Goal: Task Accomplishment & Management: Complete application form

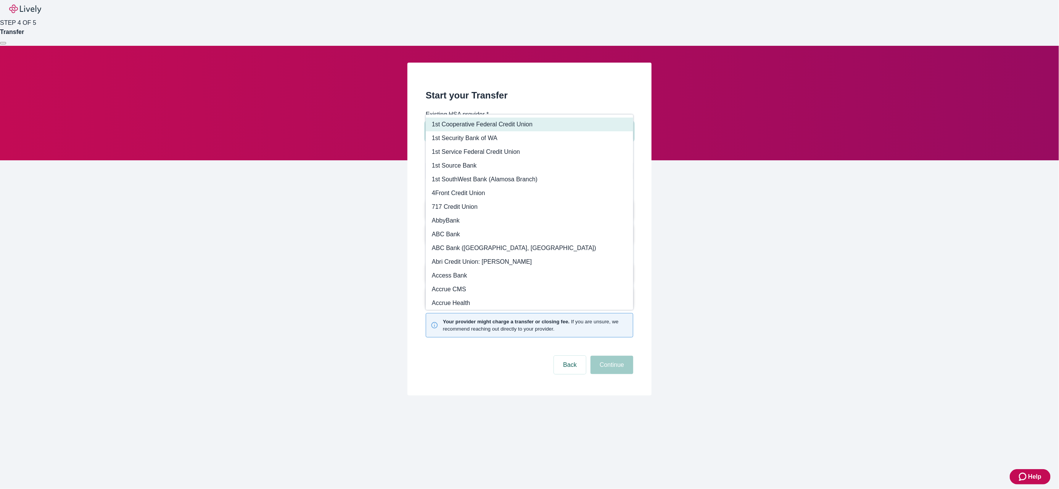
click at [513, 126] on input "Search input" at bounding box center [517, 131] width 178 height 11
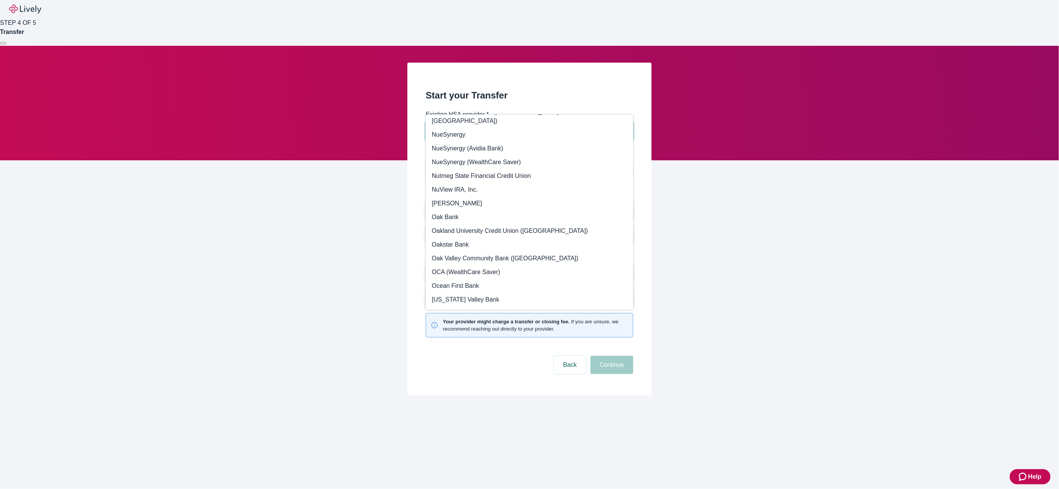
scroll to position [14402, 0]
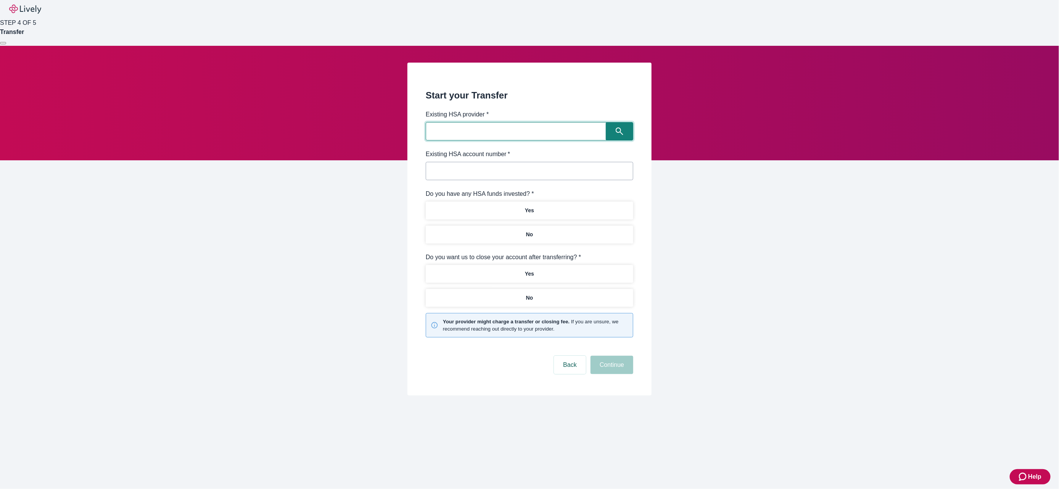
click at [493, 126] on input "Search input" at bounding box center [517, 131] width 178 height 11
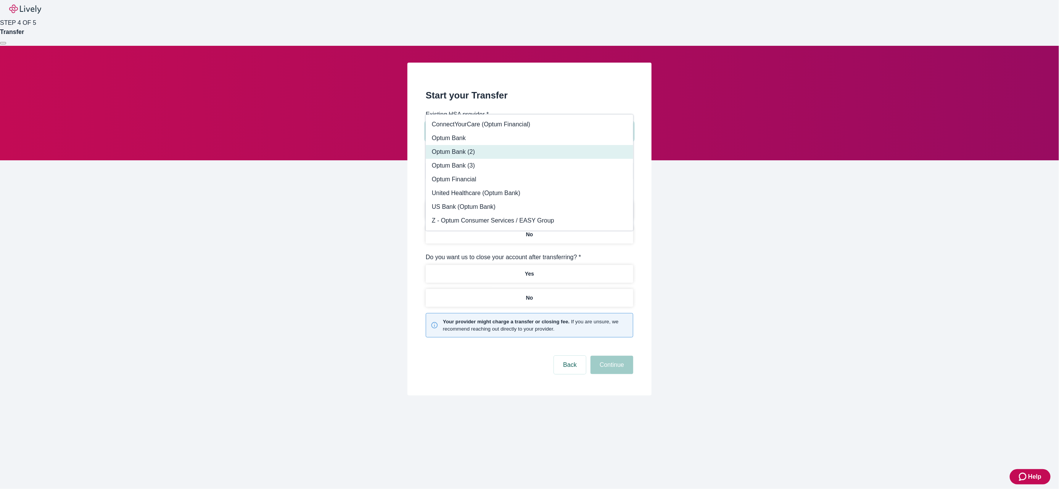
click at [473, 149] on li "Optum Bank (2)" at bounding box center [530, 152] width 208 height 14
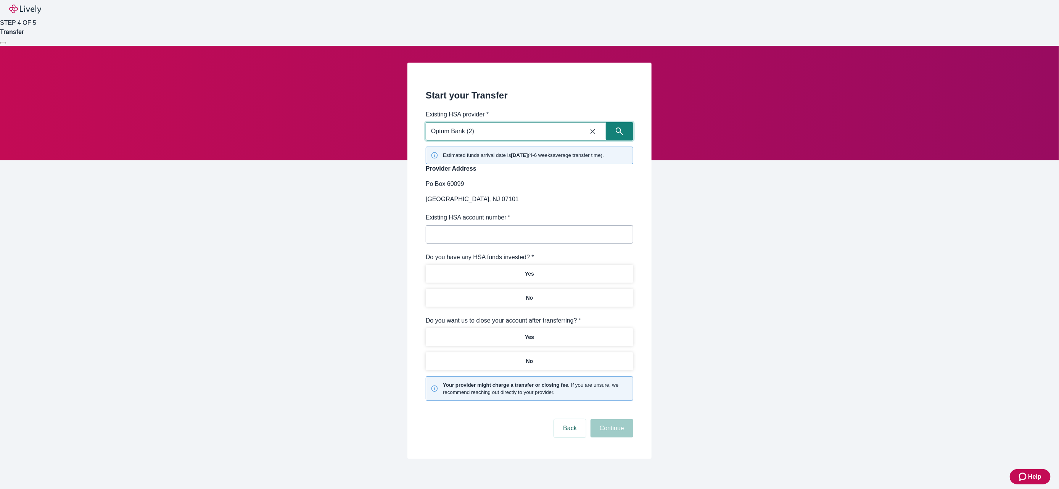
click at [512, 126] on input "Optum Bank (2)" at bounding box center [504, 131] width 152 height 11
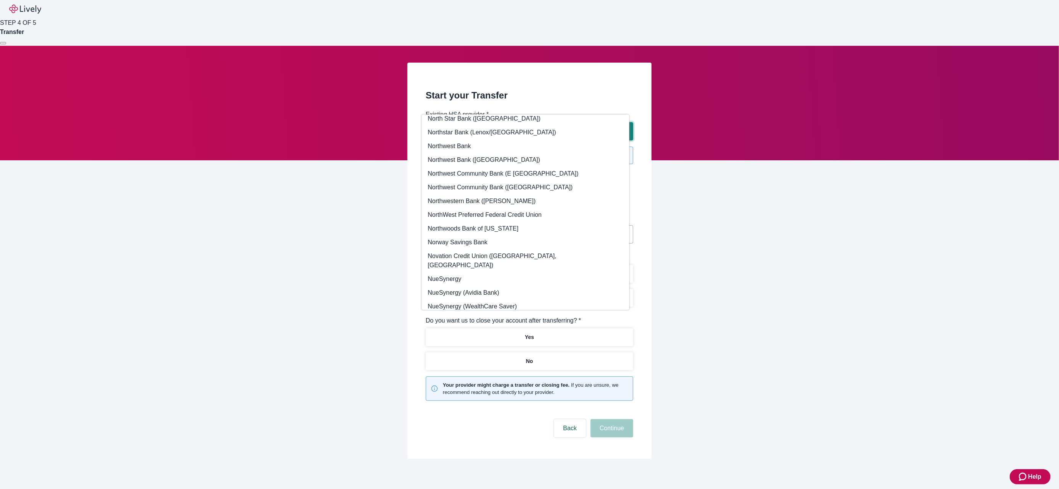
scroll to position [14276, 0]
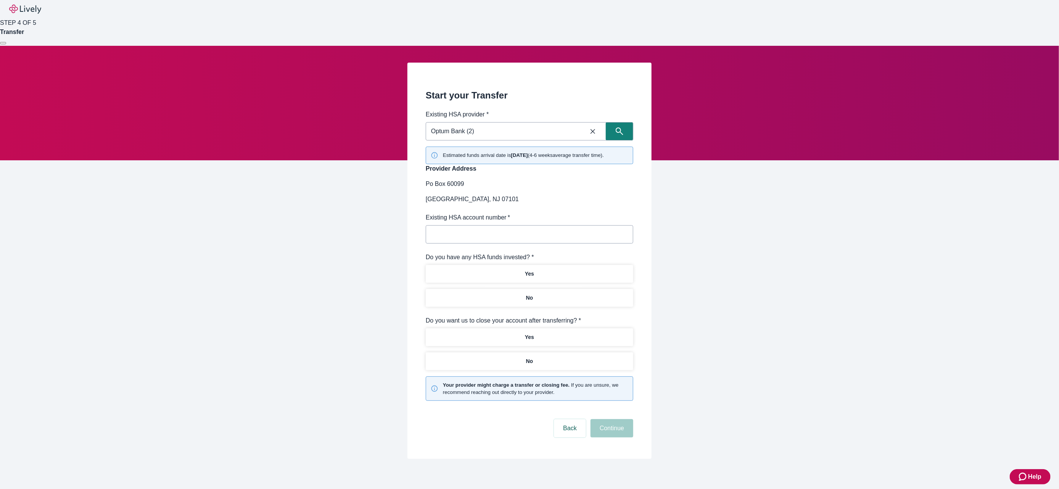
click at [353, 264] on div "Start your Transfer Existing HSA provider * Optum Bank (2) ​ Estimated funds ar…" at bounding box center [529, 261] width 366 height 396
click at [476, 126] on input "Optum Bank (2)" at bounding box center [504, 131] width 152 height 11
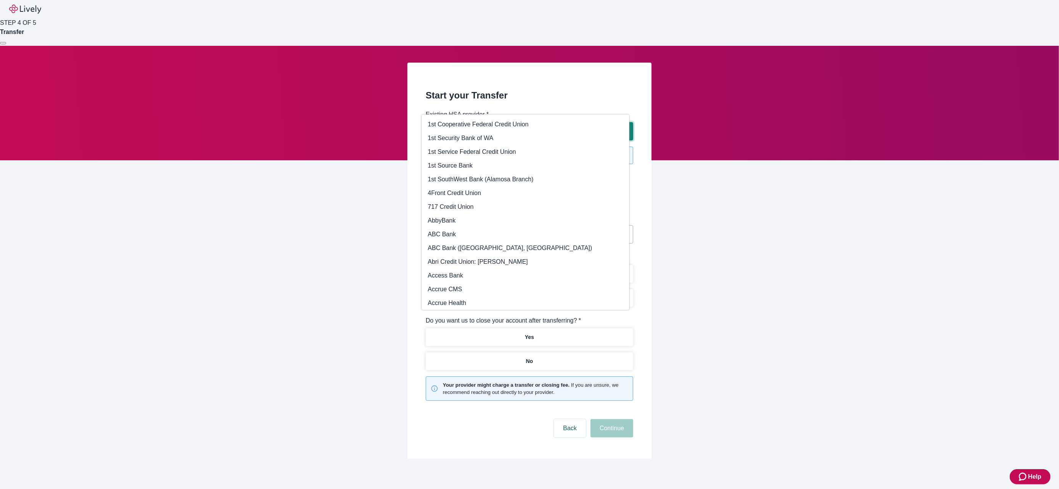
scroll to position [14259, 0]
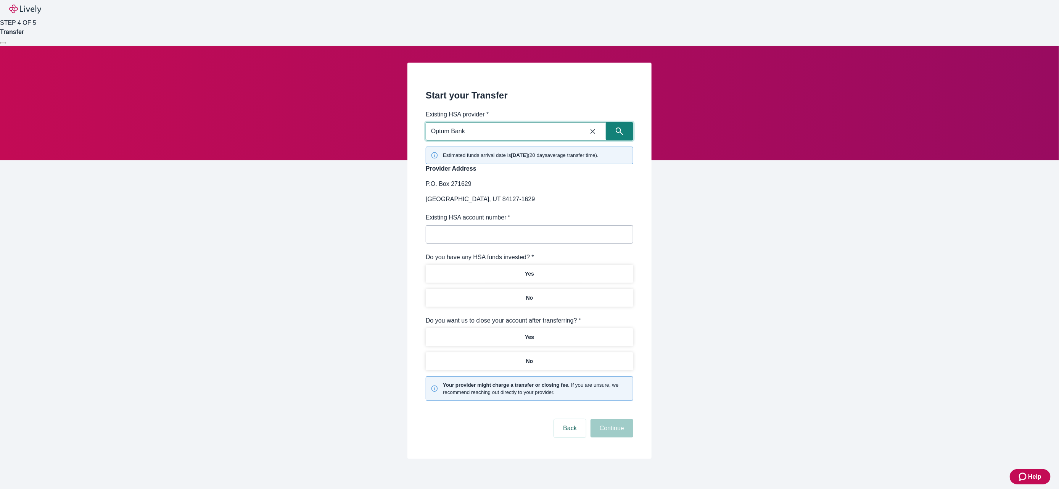
click at [463, 126] on input "Optum Bank" at bounding box center [504, 131] width 152 height 11
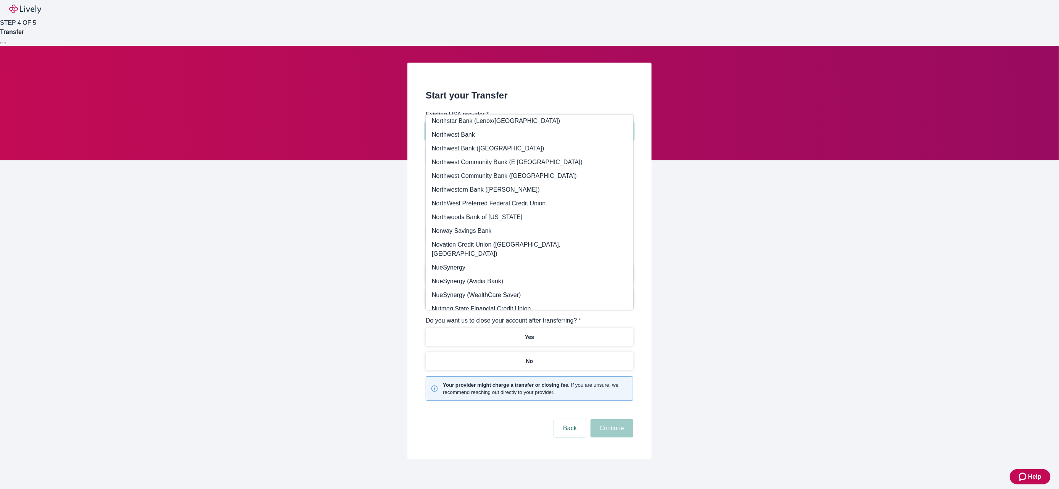
scroll to position [14284, 0]
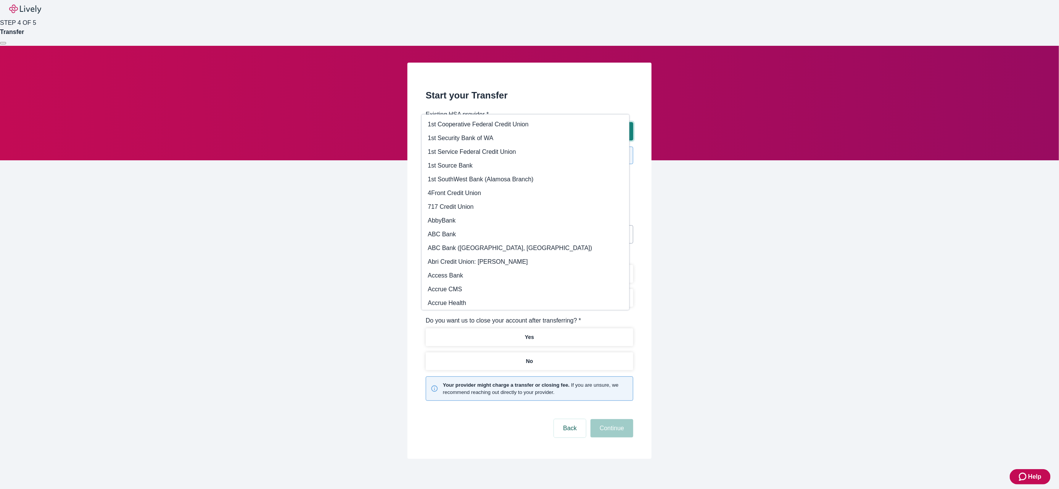
click at [454, 126] on input "Optum Bank (3)" at bounding box center [504, 131] width 152 height 11
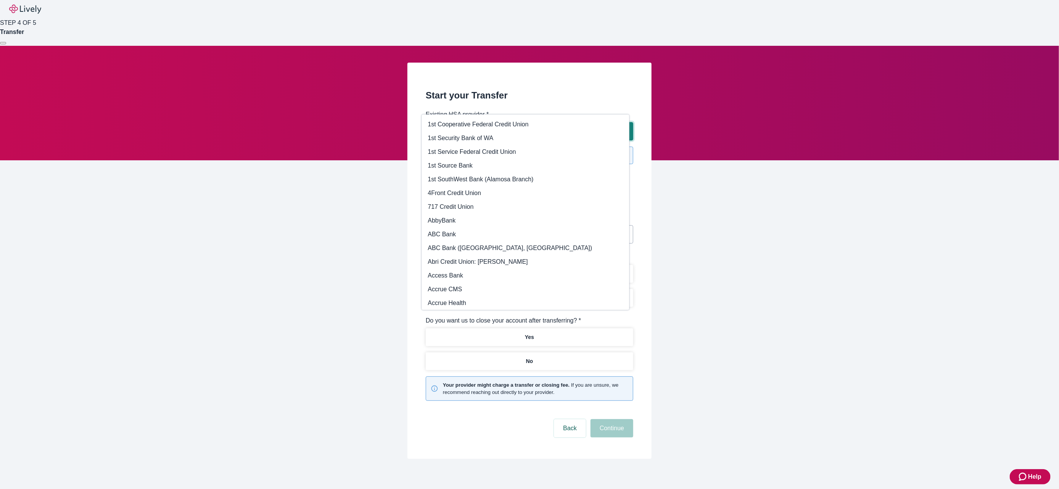
click at [470, 126] on input "Optum Bank (2)" at bounding box center [504, 131] width 152 height 11
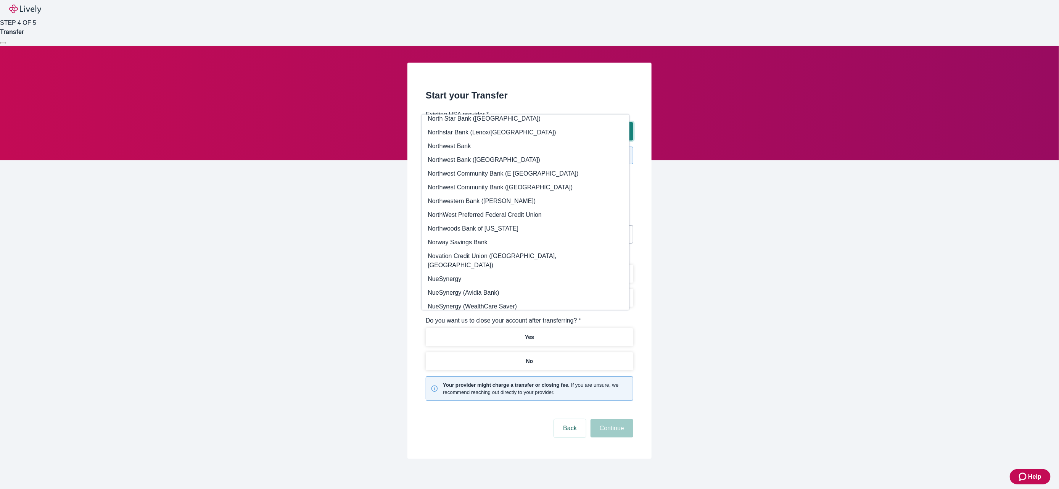
scroll to position [14315, 0]
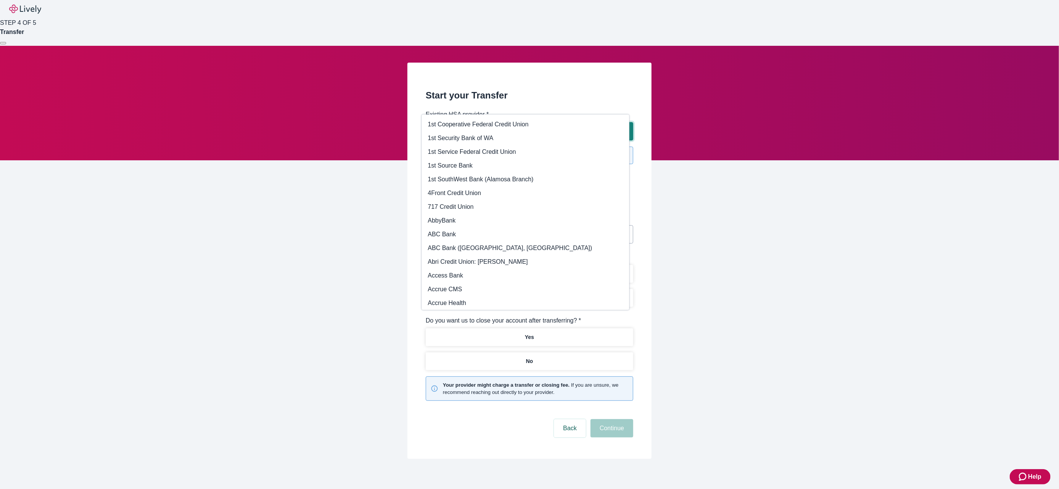
click at [452, 126] on input "Optum Bank (3)" at bounding box center [504, 131] width 152 height 11
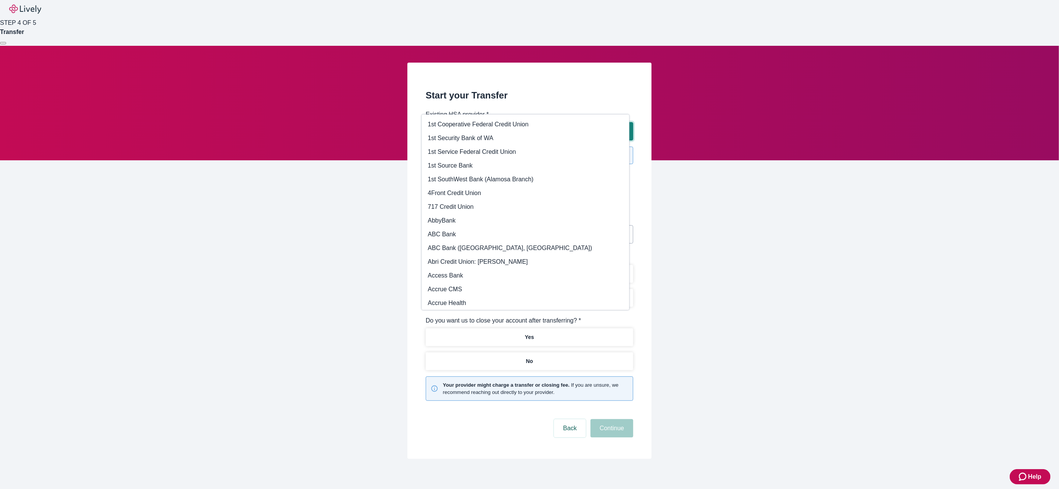
click at [464, 122] on div "Optum Bank (2) ​" at bounding box center [530, 131] width 208 height 18
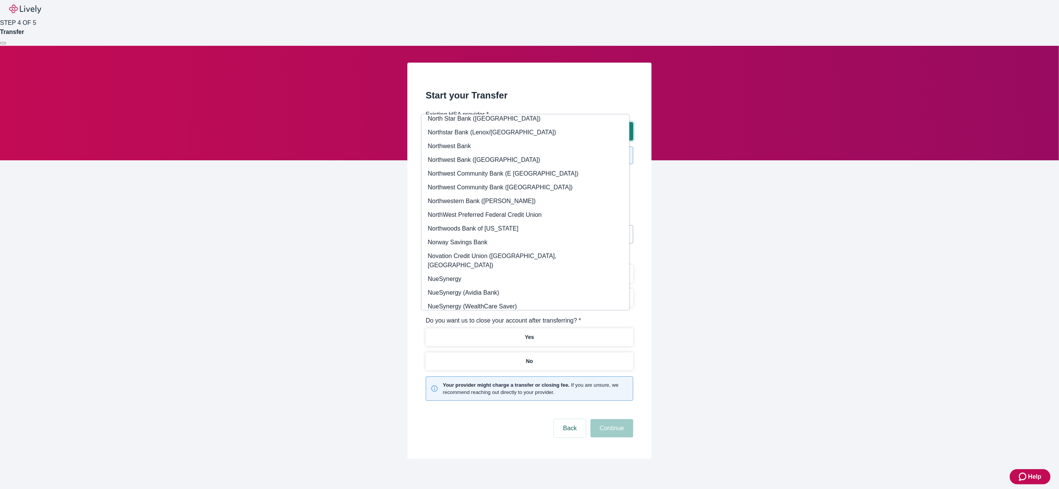
type input "Optum Bank"
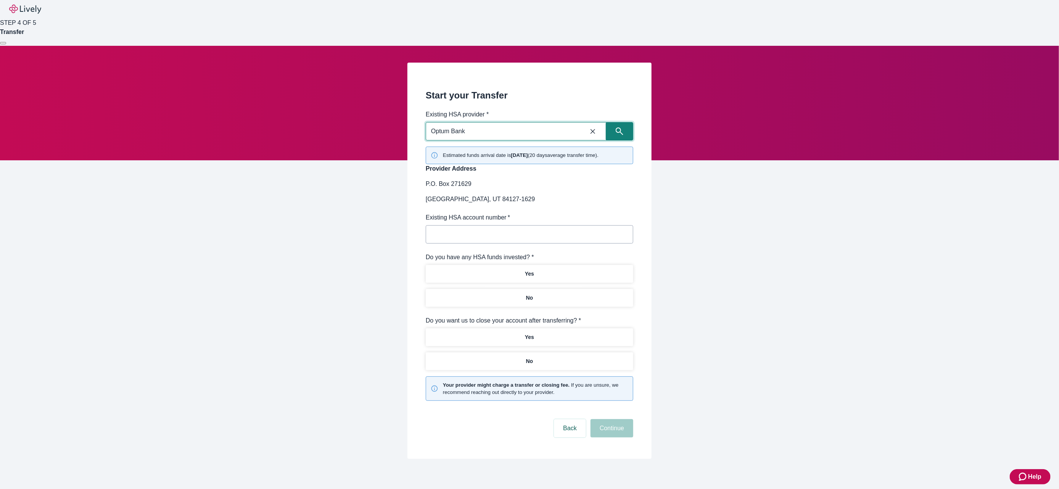
click at [590, 127] on icon "Close icon" at bounding box center [593, 131] width 8 height 8
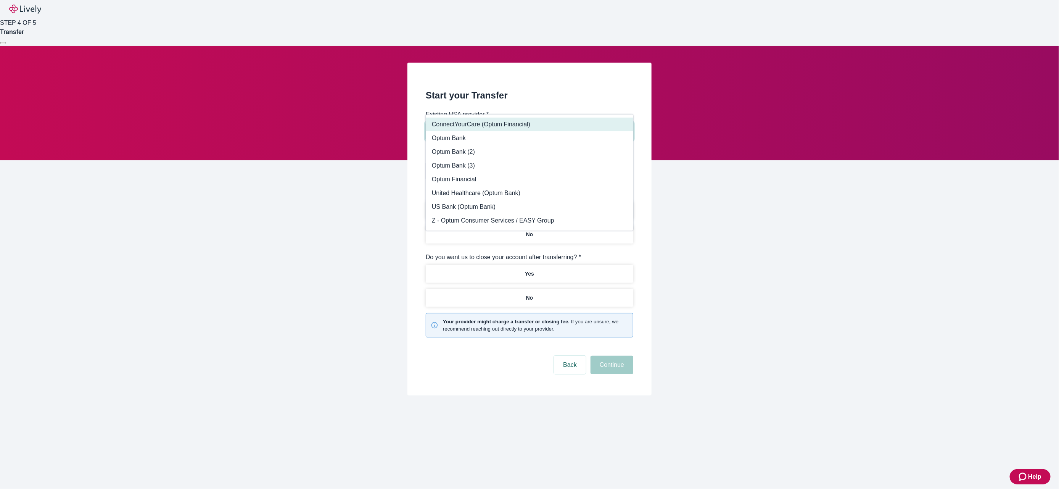
type input "optum"
